Goal: Communication & Community: Participate in discussion

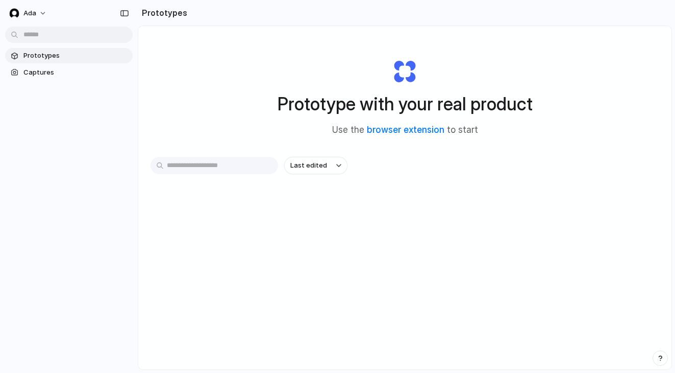
click at [660, 355] on div "button" at bounding box center [660, 357] width 7 height 7
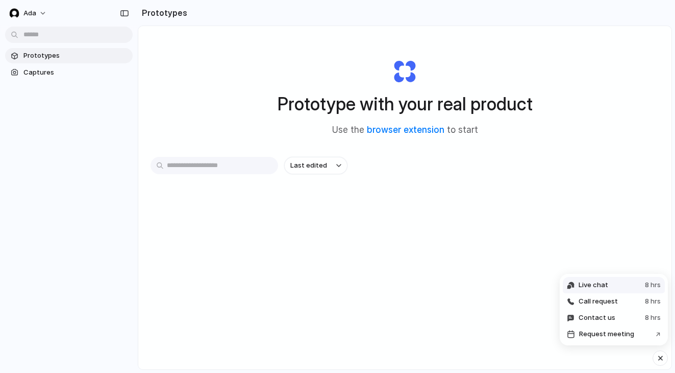
click at [616, 285] on button "Live chat 8 hrs" at bounding box center [614, 285] width 102 height 16
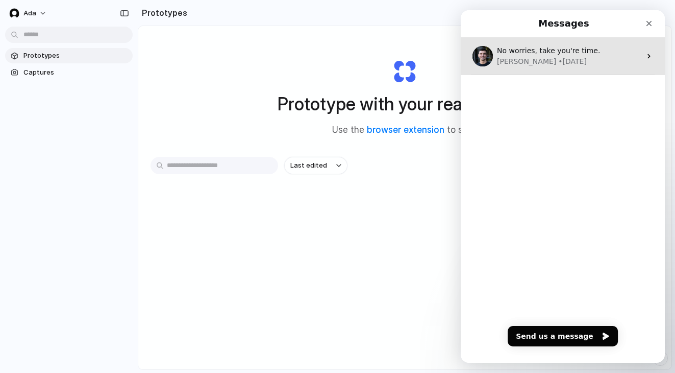
click at [558, 57] on div "• [DATE]" at bounding box center [572, 61] width 29 height 11
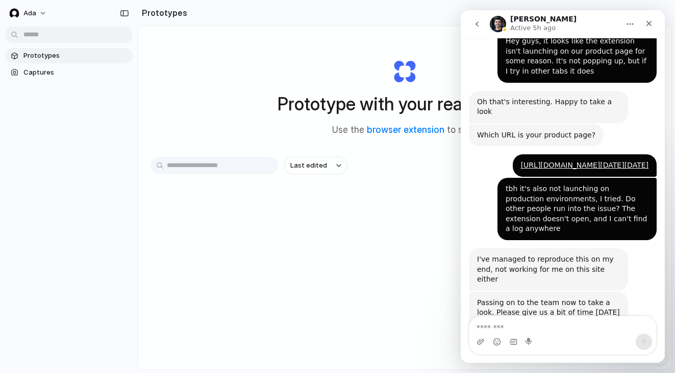
scroll to position [441, 0]
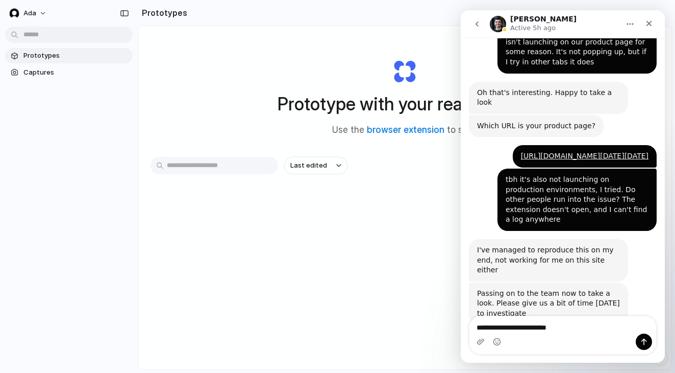
type textarea "**********"
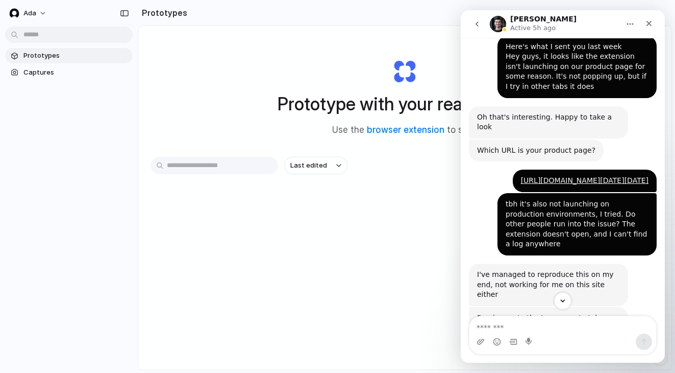
scroll to position [485, 0]
